Goal: Task Accomplishment & Management: Complete application form

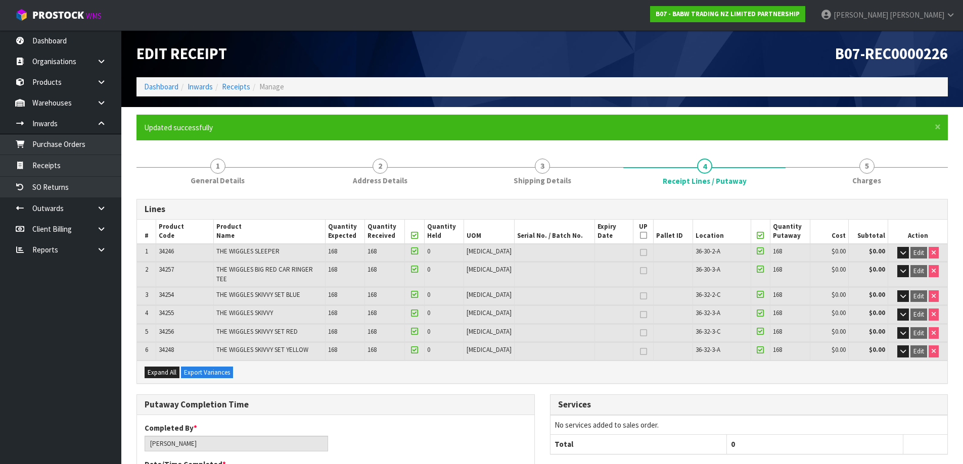
scroll to position [380, 0]
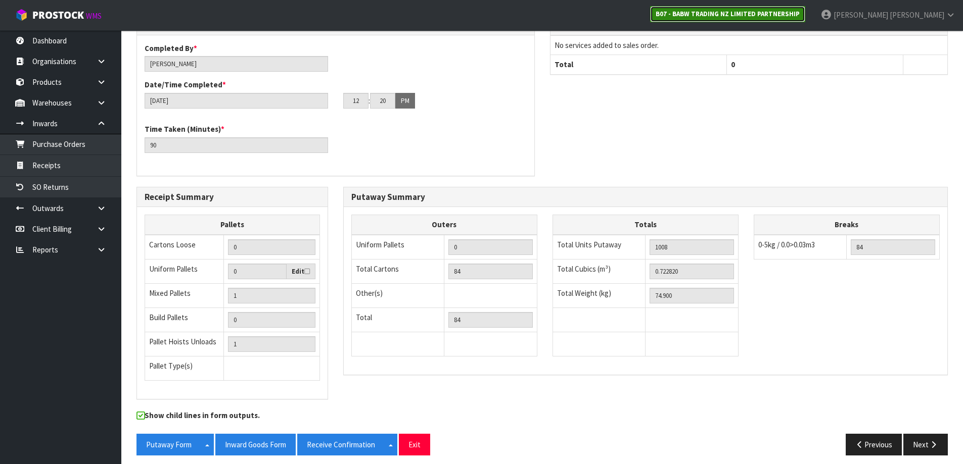
click at [800, 13] on strong "B07 - BABW TRADING NZ LIMITED PARTNERSHIP" at bounding box center [728, 14] width 144 height 9
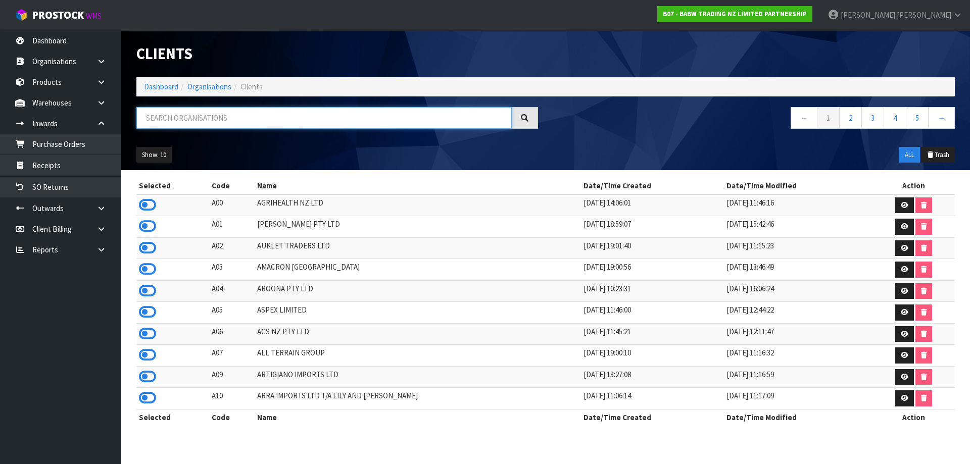
click at [398, 113] on input "text" at bounding box center [324, 118] width 376 height 22
click at [146, 333] on icon at bounding box center [147, 333] width 17 height 15
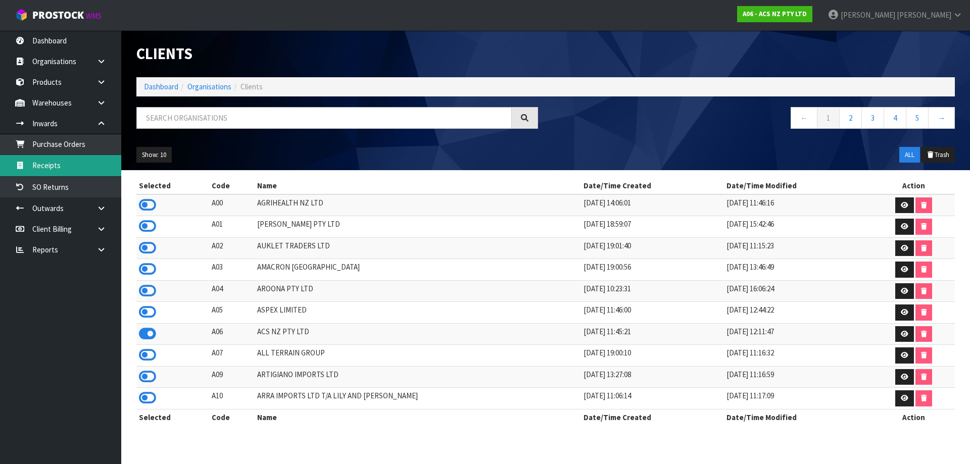
click at [83, 175] on link "Receipts" at bounding box center [60, 165] width 121 height 21
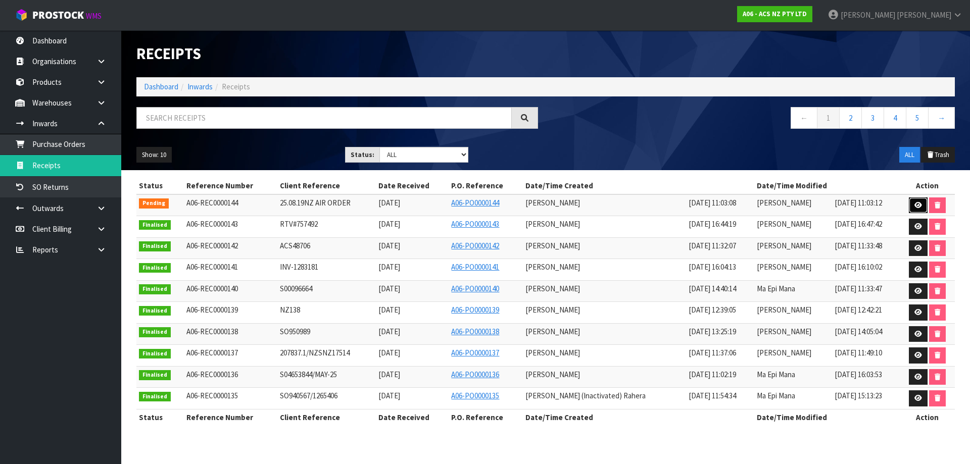
click at [912, 205] on link at bounding box center [918, 206] width 19 height 16
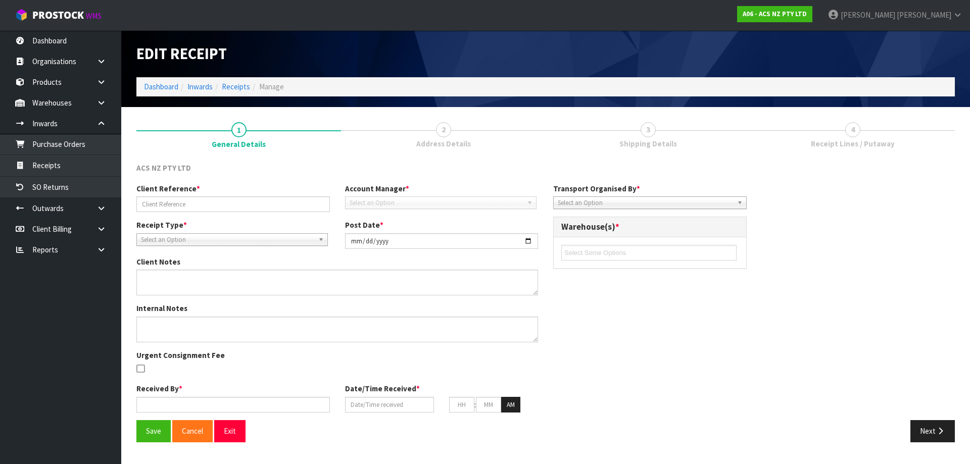
type input "25.08.19NZ AIR ORDER"
type input "[DATE]"
type input "[PERSON_NAME]"
type input "[DATE]"
type input "11"
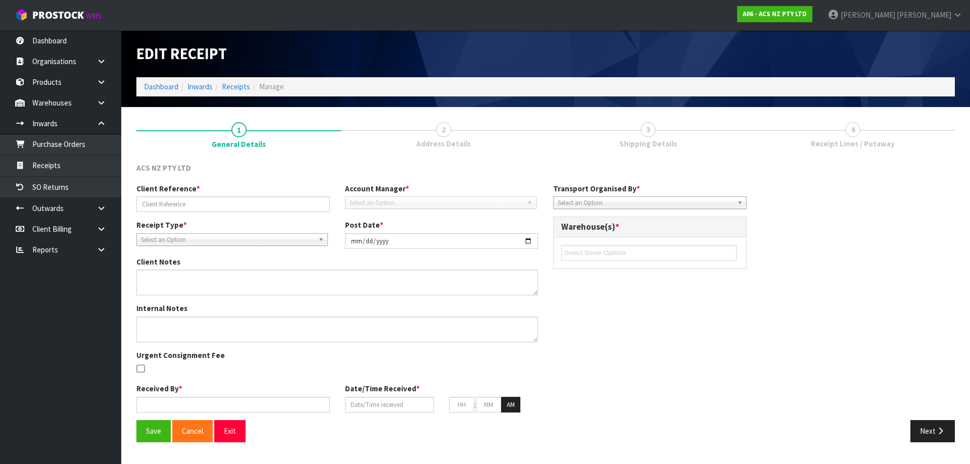
type input "03"
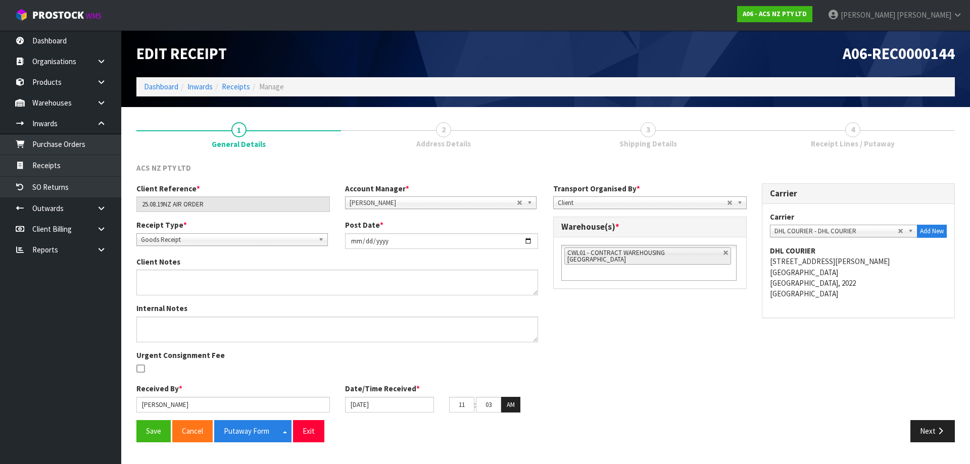
click at [872, 142] on span "Receipt Lines / Putaway" at bounding box center [853, 143] width 84 height 11
click at [928, 427] on button "Next" at bounding box center [933, 432] width 44 height 22
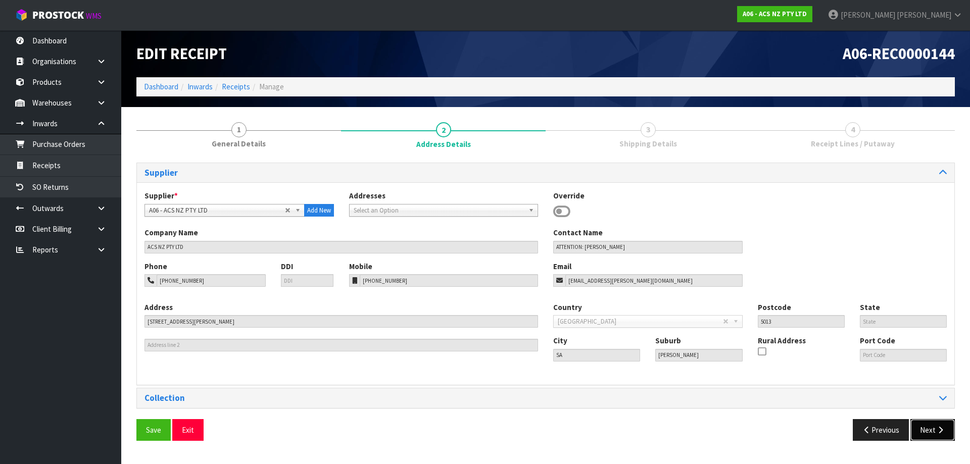
click at [928, 427] on button "Next" at bounding box center [933, 430] width 44 height 22
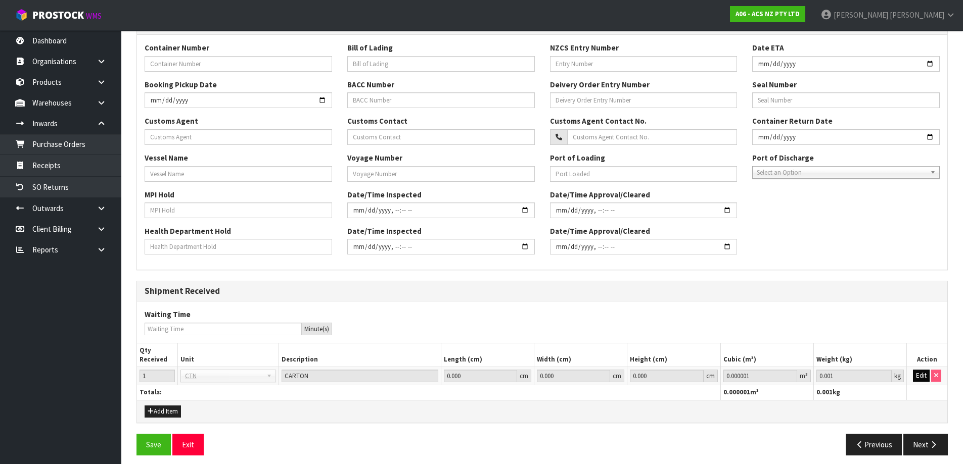
scroll to position [238, 0]
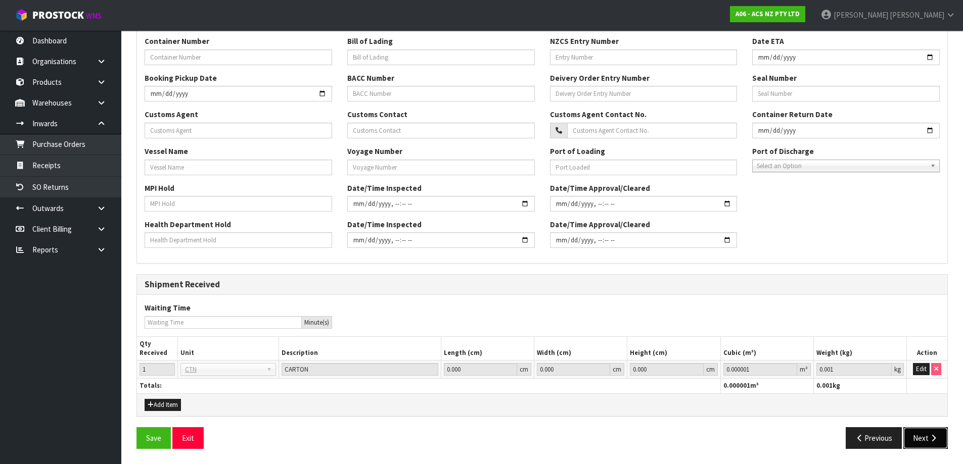
click at [932, 439] on icon "button" at bounding box center [933, 439] width 10 height 8
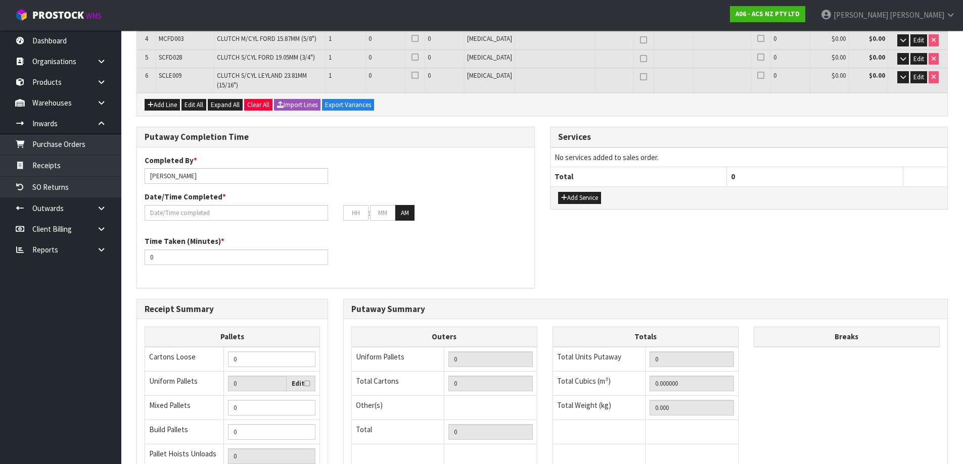
scroll to position [0, 0]
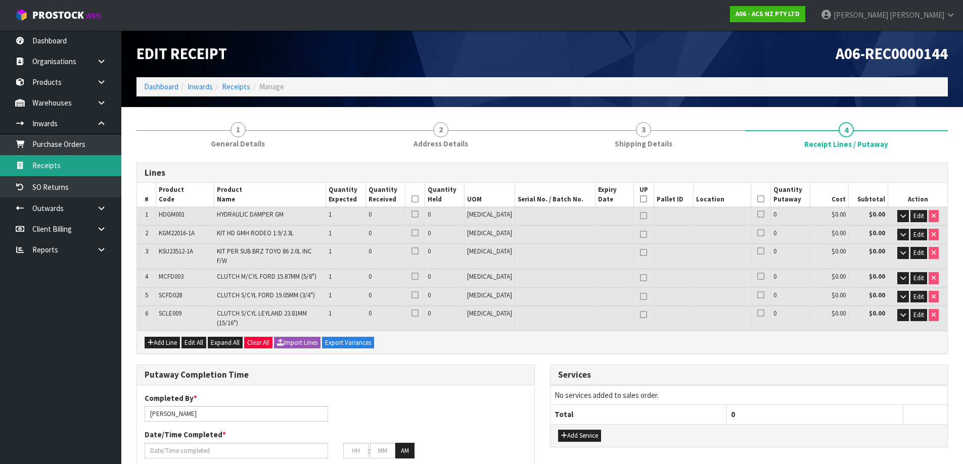
click at [73, 161] on link "Receipts" at bounding box center [60, 165] width 121 height 21
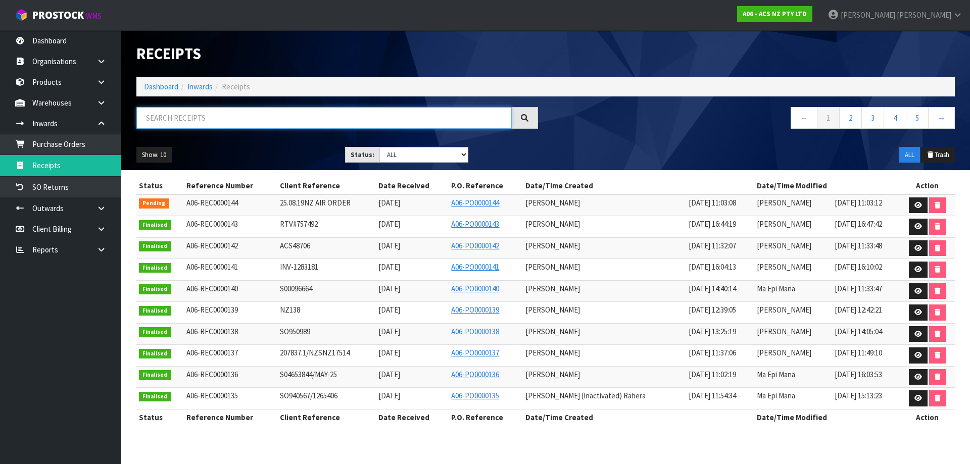
click at [203, 118] on input "text" at bounding box center [324, 118] width 376 height 22
click at [820, 2] on div "A06 - ACS NZ PTY LTD" at bounding box center [775, 14] width 90 height 28
click at [813, 8] on link "A06 - ACS NZ PTY LTD" at bounding box center [774, 14] width 75 height 16
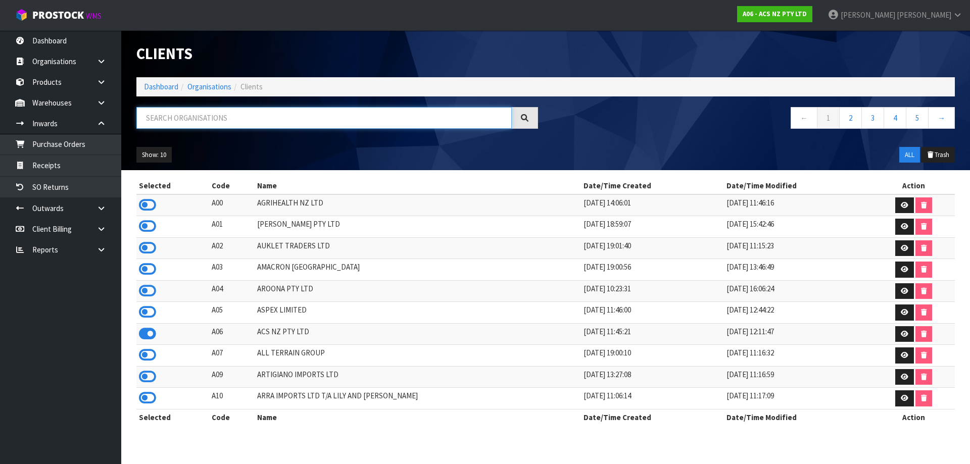
click at [285, 113] on input "text" at bounding box center [324, 118] width 376 height 22
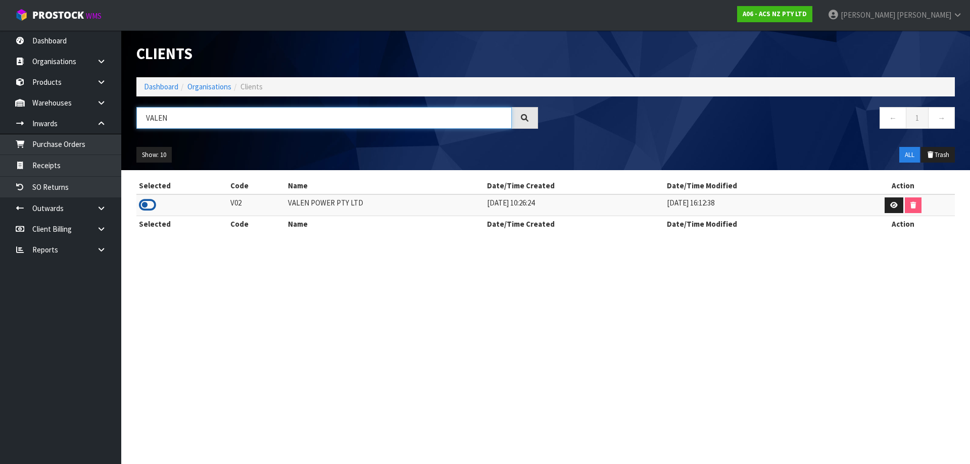
type input "VALEN"
click at [151, 206] on icon at bounding box center [147, 205] width 17 height 15
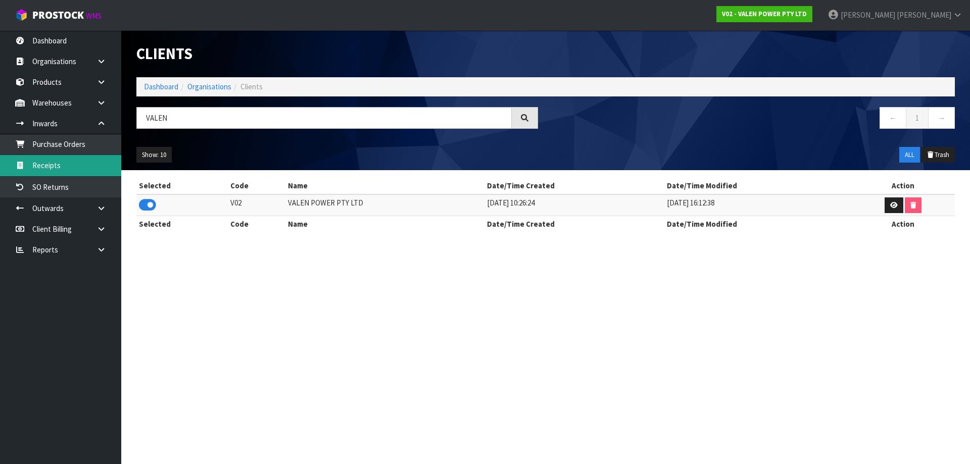
click at [61, 158] on link "Receipts" at bounding box center [60, 165] width 121 height 21
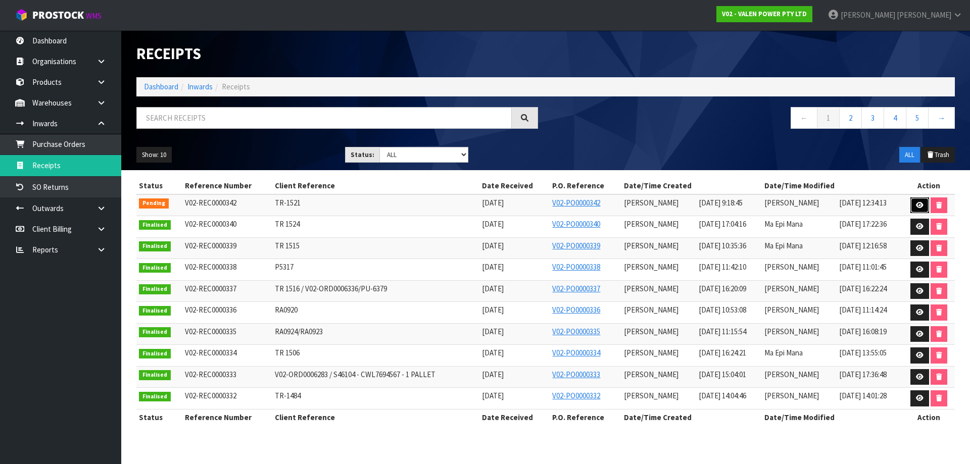
click at [920, 208] on icon at bounding box center [920, 205] width 8 height 7
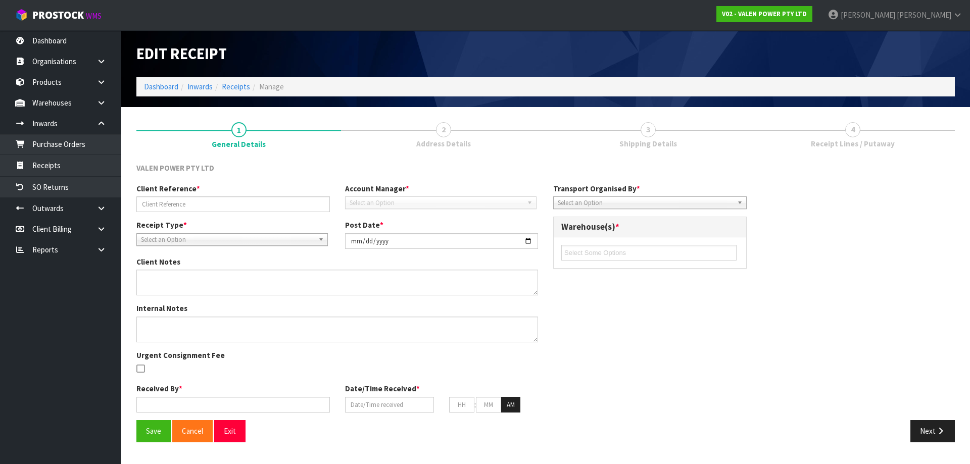
type input "TR-1521"
type input "[DATE]"
type input "[PERSON_NAME]"
type input "[DATE]"
type input "09"
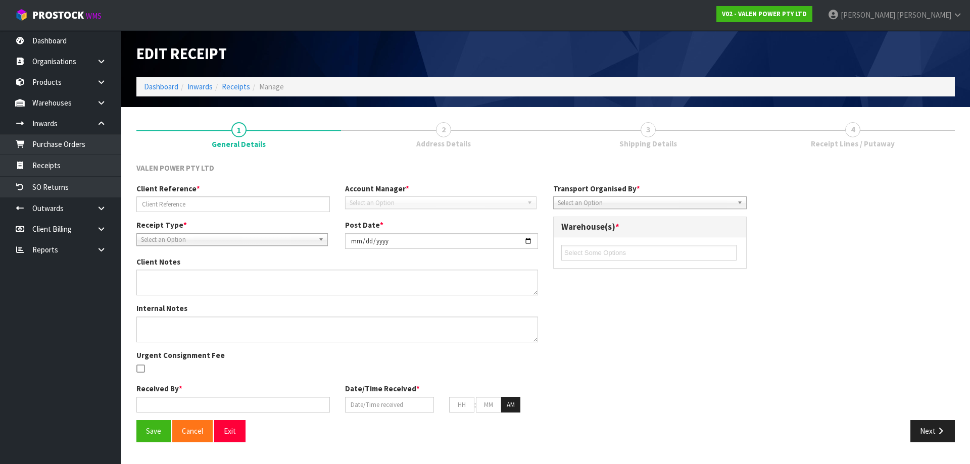
type input "18"
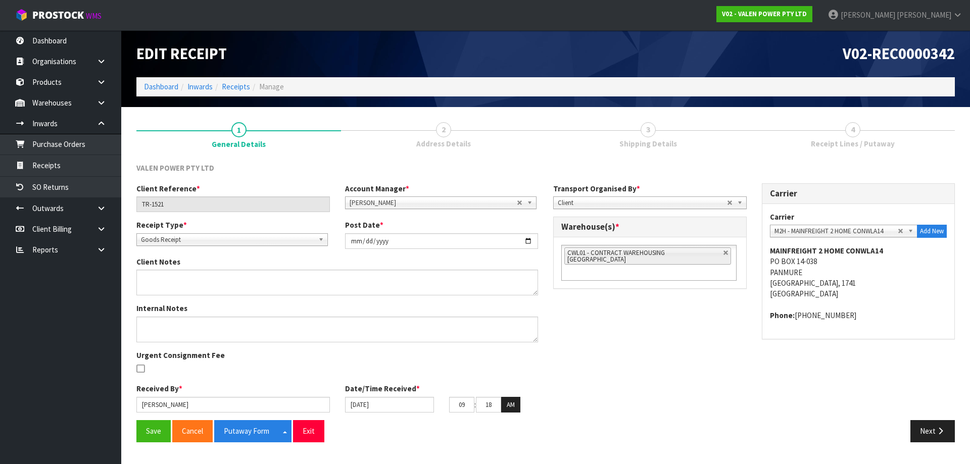
click at [659, 128] on link "3 Shipping Details" at bounding box center [648, 135] width 205 height 40
click at [927, 434] on button "Next" at bounding box center [933, 432] width 44 height 22
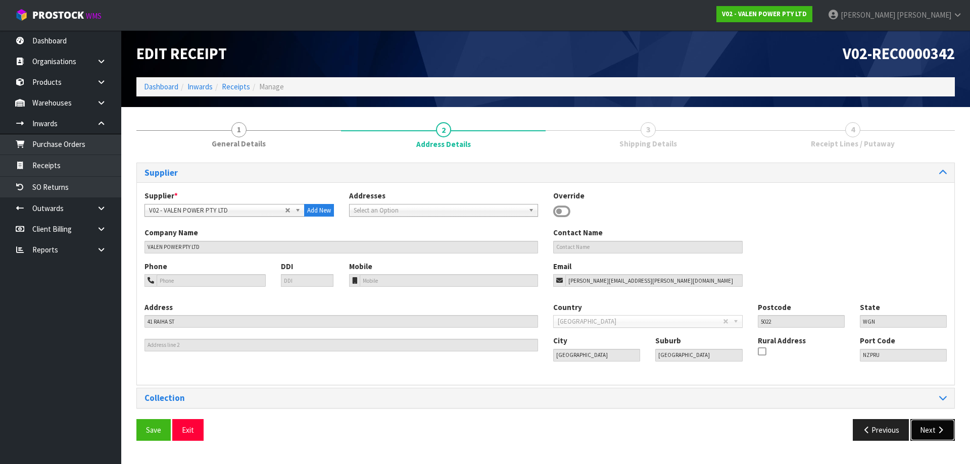
click at [927, 434] on button "Next" at bounding box center [933, 430] width 44 height 22
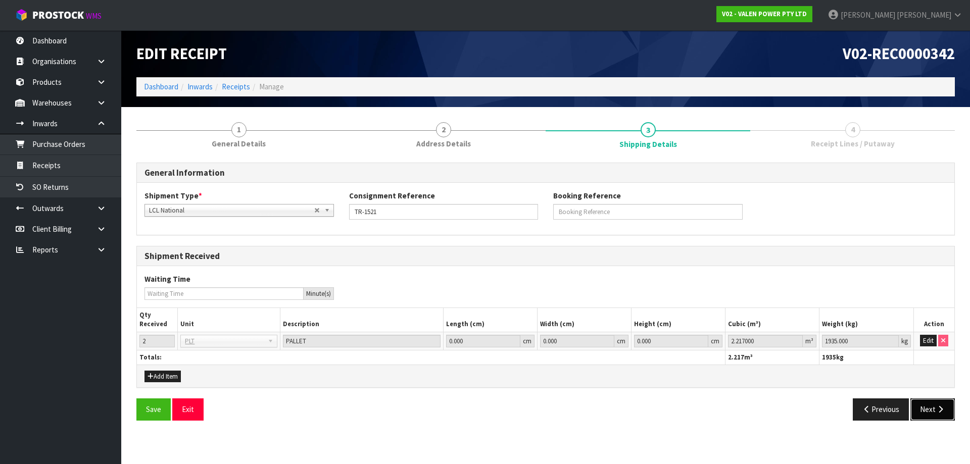
click at [932, 412] on button "Next" at bounding box center [933, 410] width 44 height 22
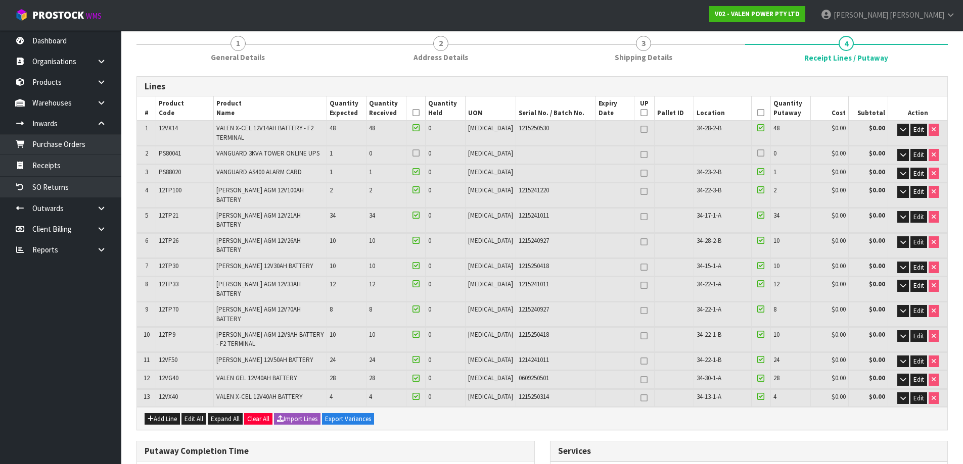
scroll to position [81, 0]
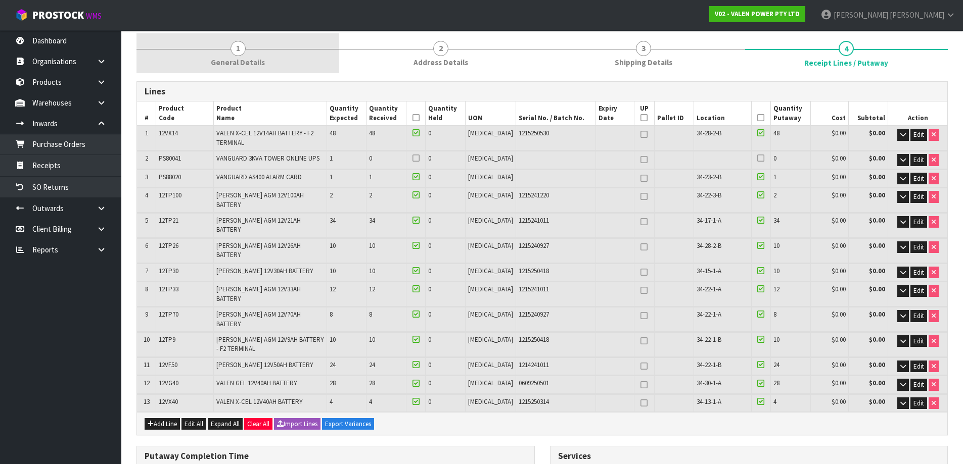
click at [202, 62] on link "1 General Details" at bounding box center [237, 53] width 203 height 40
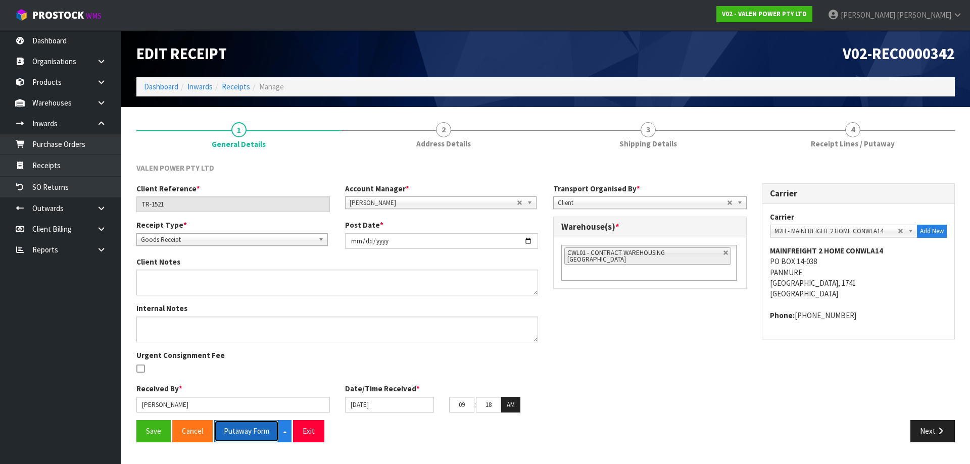
click at [245, 433] on button "Putaway Form" at bounding box center [246, 432] width 65 height 22
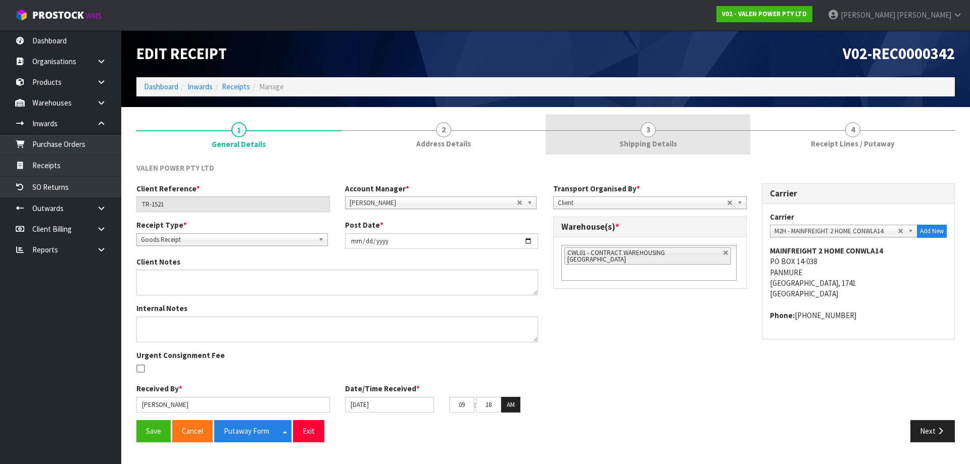
click at [718, 138] on link "3 Shipping Details" at bounding box center [648, 135] width 205 height 40
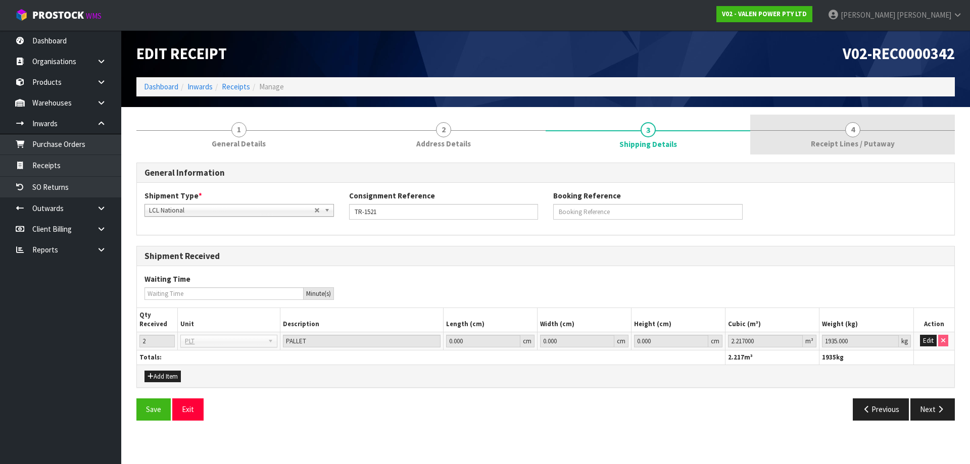
click at [799, 146] on link "4 Receipt Lines / Putaway" at bounding box center [853, 135] width 205 height 40
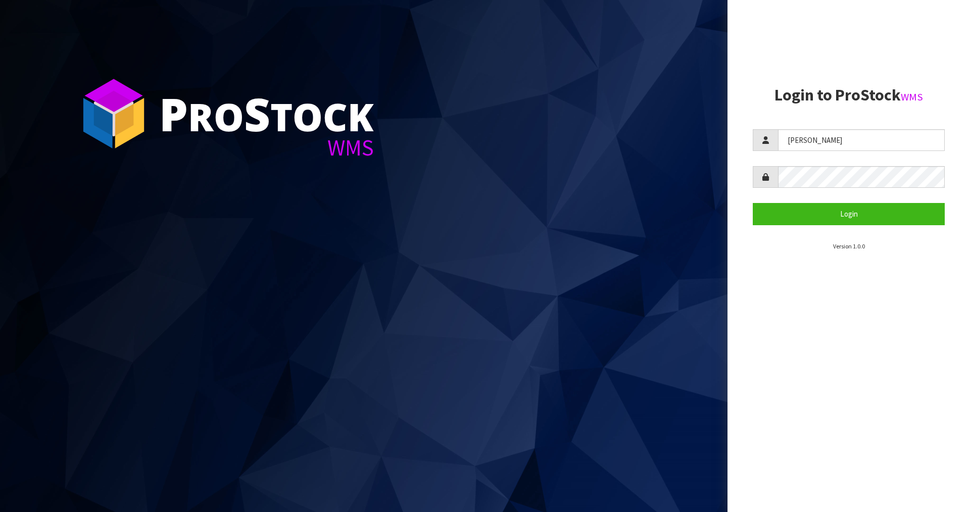
click at [778, 311] on aside "Login to ProStock WMS [PERSON_NAME] Login Version 1.0.0" at bounding box center [849, 256] width 243 height 512
drag, startPoint x: 843, startPoint y: 142, endPoint x: 692, endPoint y: 139, distance: 150.6
click at [692, 139] on div "P ro S tock WMS Login to ProStock WMS [PERSON_NAME] Login Version 1.0.0" at bounding box center [485, 256] width 970 height 512
type input "[PERSON_NAME]"
click at [804, 215] on button "Login" at bounding box center [849, 214] width 192 height 22
